Goal: Task Accomplishment & Management: Use online tool/utility

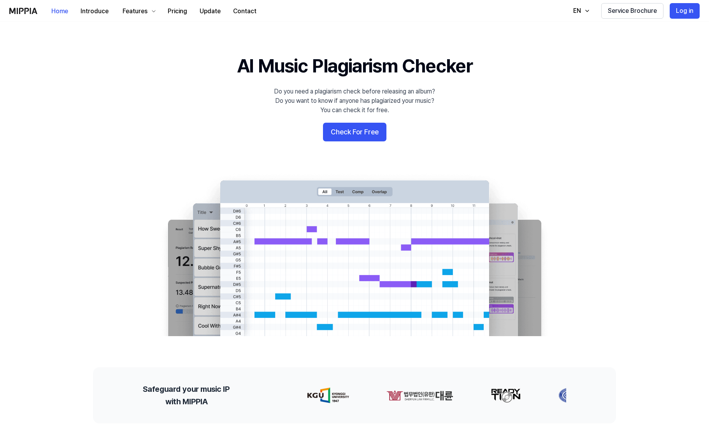
scroll to position [83, 0]
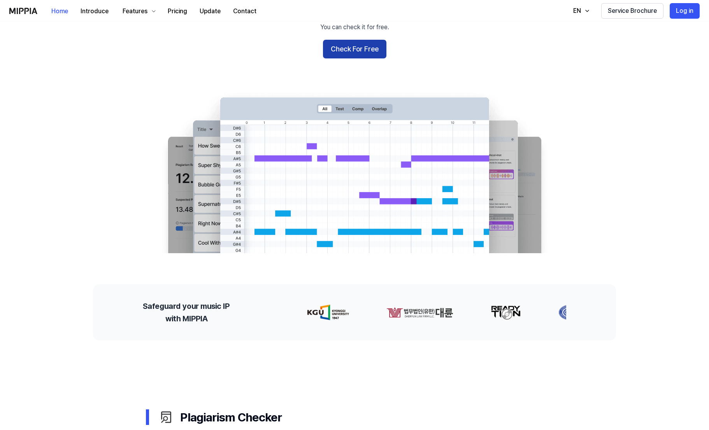
click at [357, 47] on button "Check For Free" at bounding box center [354, 49] width 63 height 19
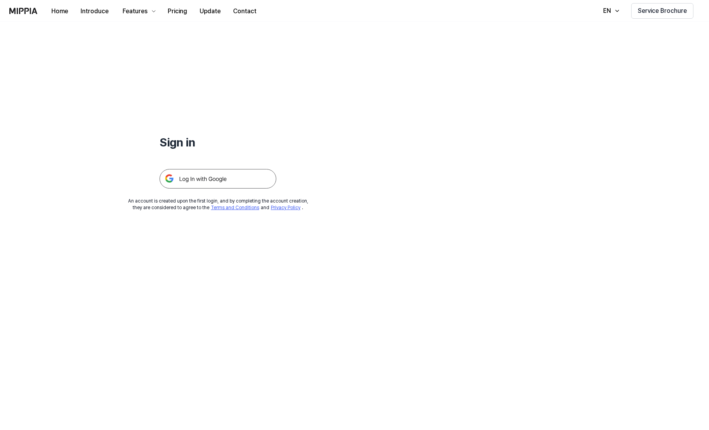
click at [199, 169] on img at bounding box center [218, 178] width 117 height 19
click at [200, 177] on img at bounding box center [218, 178] width 117 height 19
click at [258, 177] on img at bounding box center [218, 178] width 117 height 19
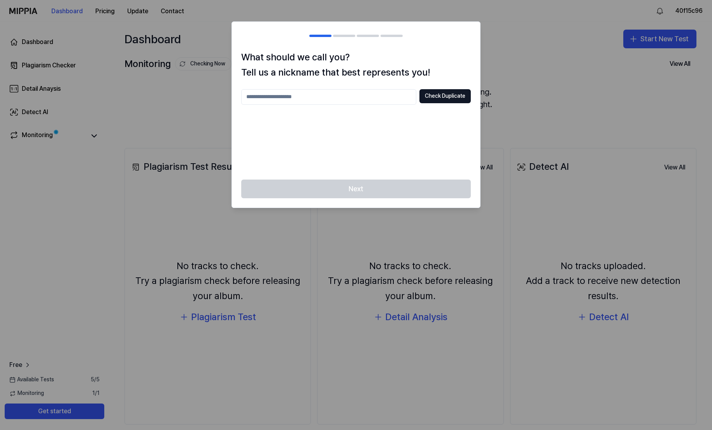
click at [364, 189] on div "Next" at bounding box center [356, 193] width 248 height 28
drag, startPoint x: 337, startPoint y: 104, endPoint x: 337, endPoint y: 99, distance: 5.1
click at [337, 99] on input "text" at bounding box center [328, 97] width 175 height 16
type input "*"
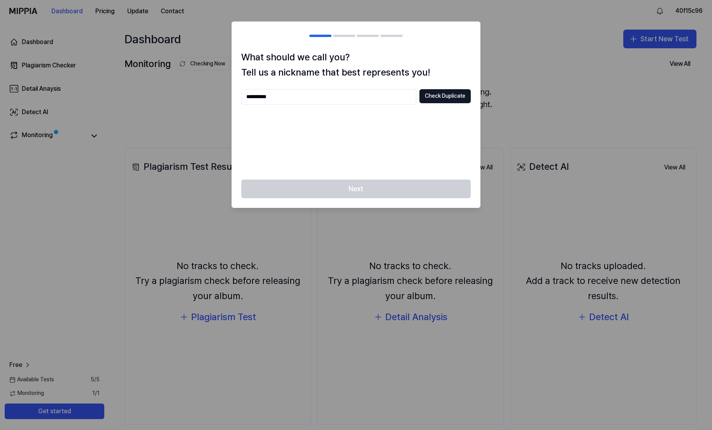
type input "**********"
click at [435, 94] on button "Check Duplicate" at bounding box center [445, 96] width 51 height 14
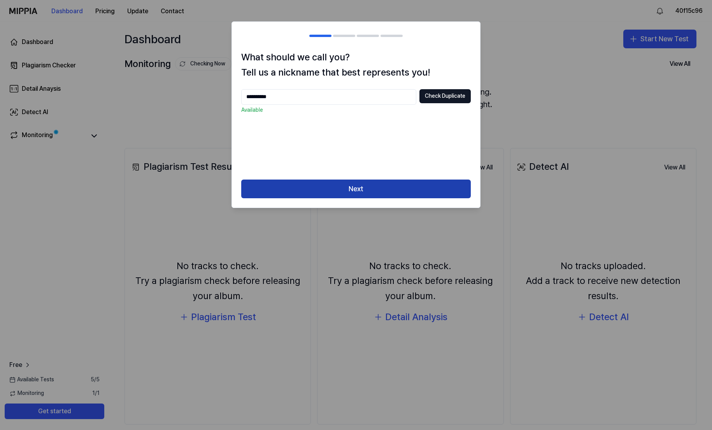
click at [346, 189] on button "Next" at bounding box center [356, 188] width 230 height 19
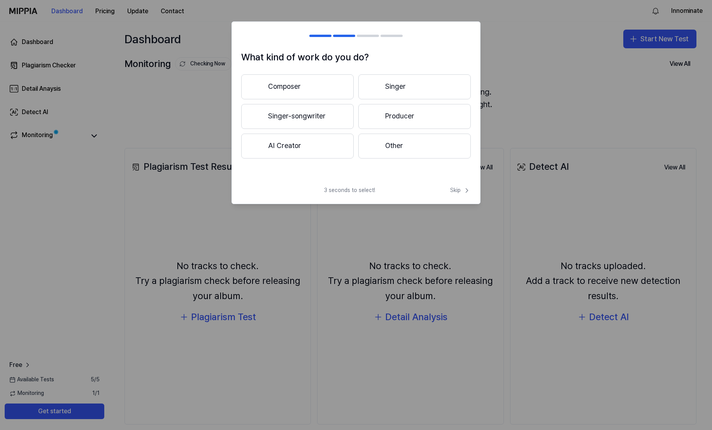
click at [414, 122] on button "Producer" at bounding box center [414, 116] width 112 height 25
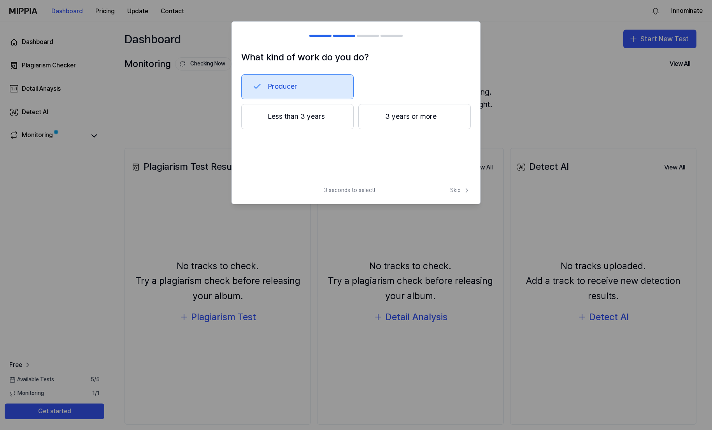
click at [324, 115] on button "Less than 3 years" at bounding box center [297, 117] width 112 height 26
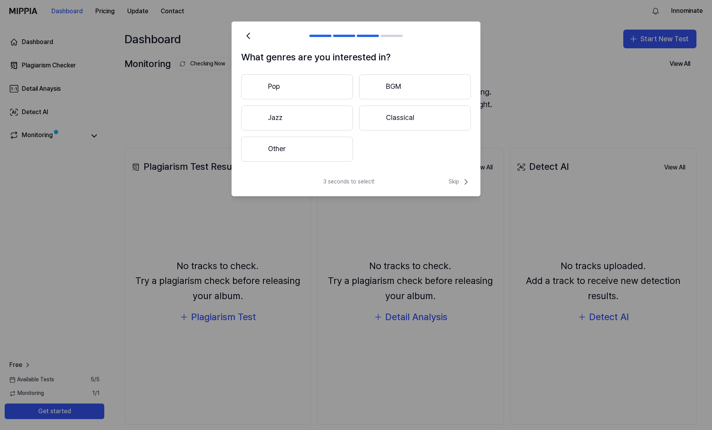
click at [307, 88] on button "Pop" at bounding box center [297, 86] width 112 height 25
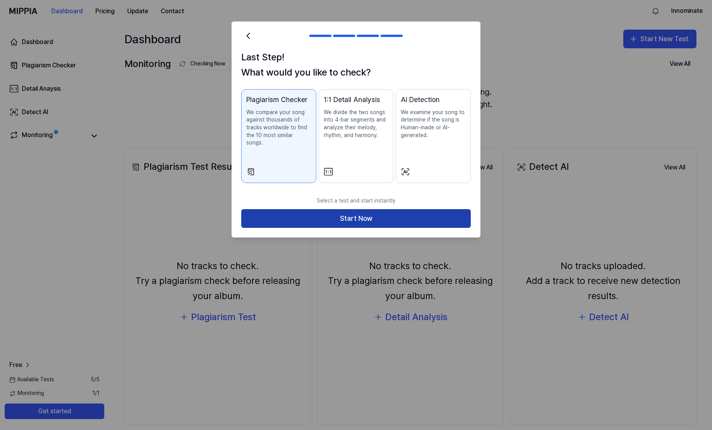
click at [358, 209] on button "Start Now" at bounding box center [356, 218] width 230 height 19
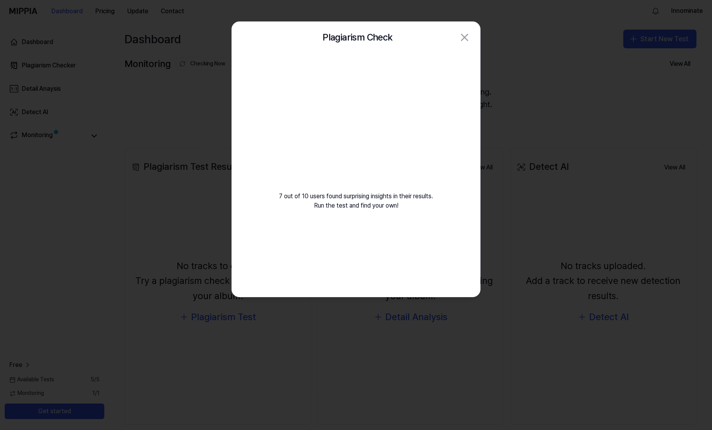
click at [355, 139] on video at bounding box center [356, 128] width 112 height 112
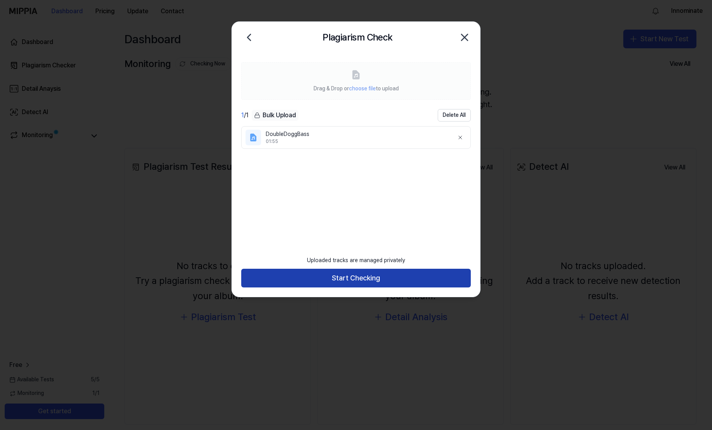
click at [388, 280] on button "Start Checking" at bounding box center [356, 278] width 230 height 19
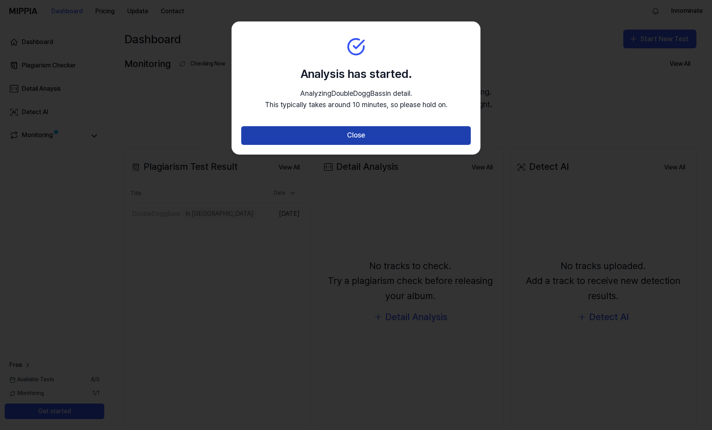
click at [392, 133] on button "Close" at bounding box center [356, 135] width 230 height 19
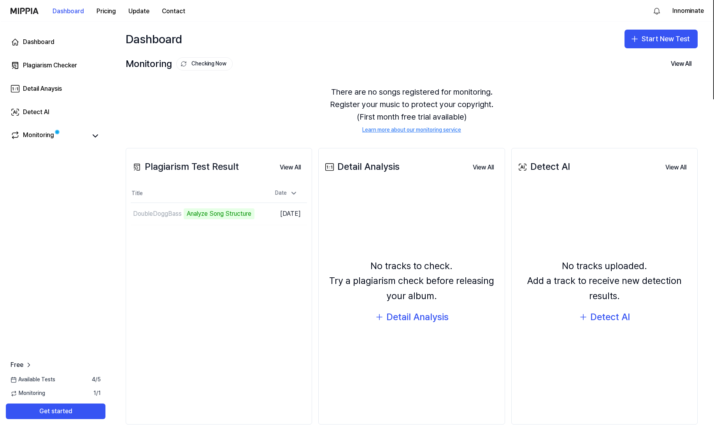
scroll to position [10, 0]
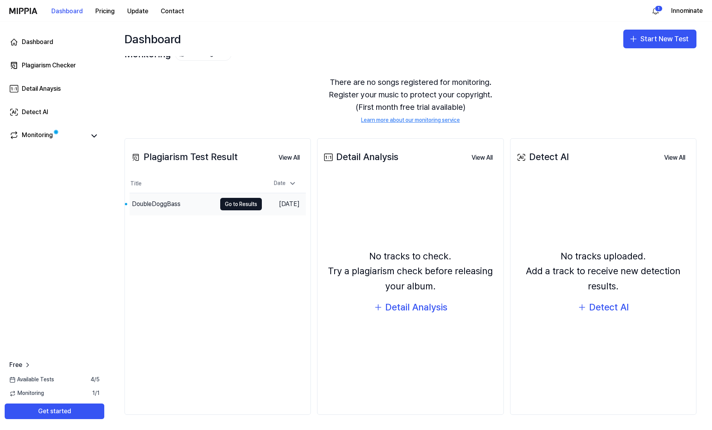
click at [206, 208] on div "DoubleDoggBass" at bounding box center [173, 204] width 87 height 22
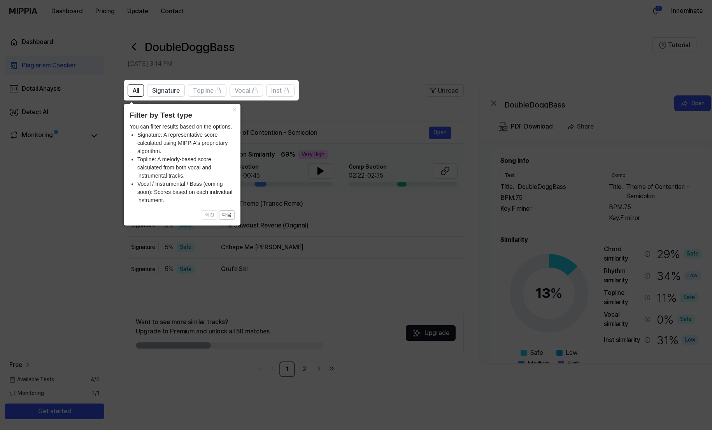
click at [316, 290] on icon at bounding box center [356, 215] width 712 height 430
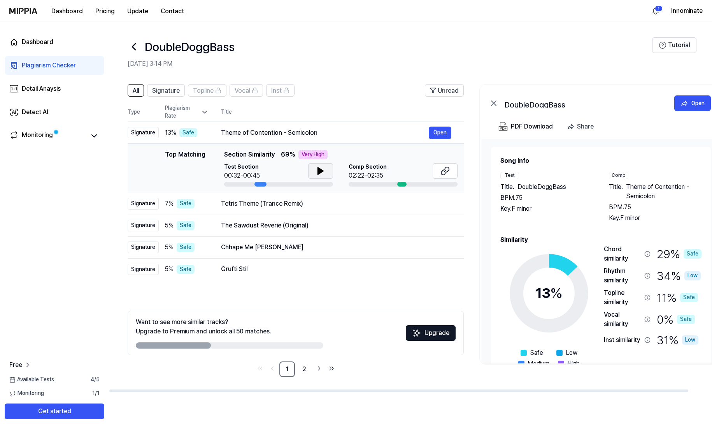
click at [320, 172] on icon at bounding box center [320, 170] width 5 height 7
click at [320, 172] on icon at bounding box center [320, 170] width 9 height 9
click at [443, 172] on icon at bounding box center [445, 170] width 9 height 9
